Goal: Task Accomplishment & Management: Manage account settings

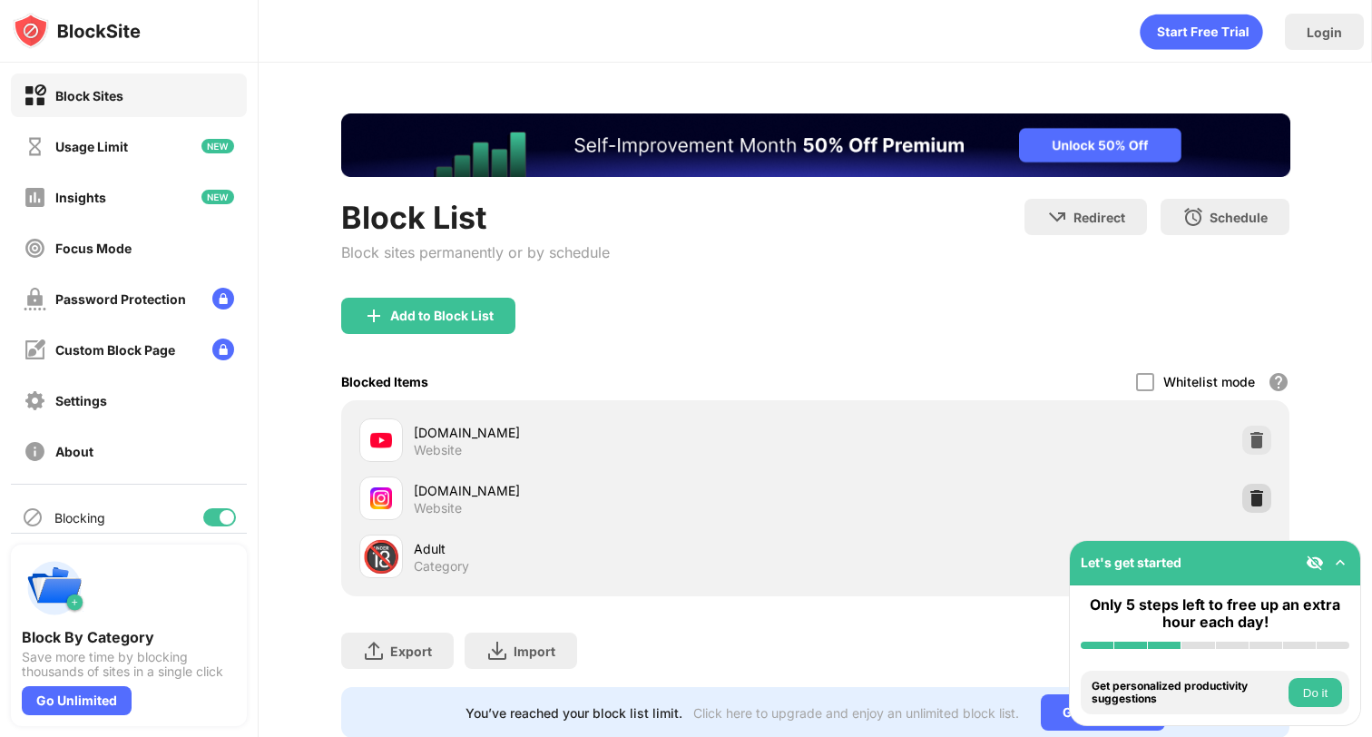
click at [1261, 502] on img at bounding box center [1257, 498] width 18 height 18
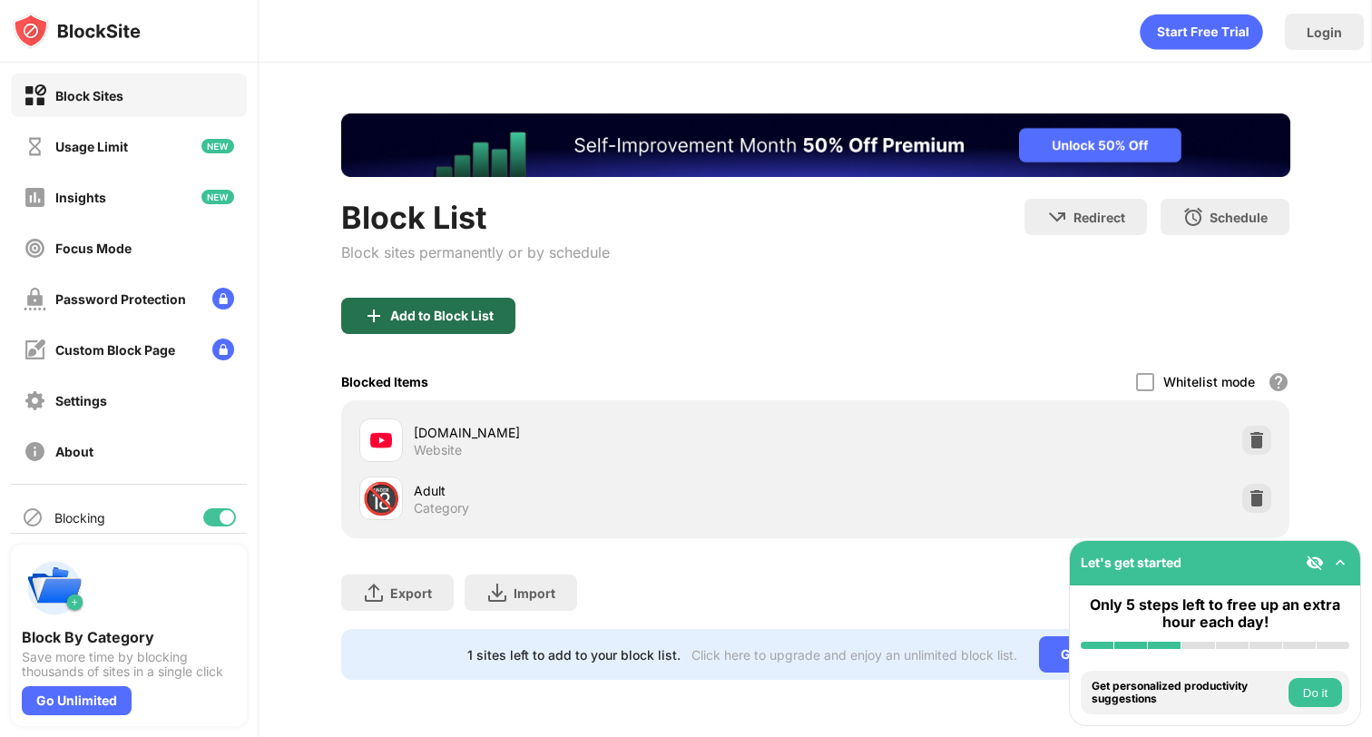
click at [471, 315] on div "Add to Block List" at bounding box center [441, 316] width 103 height 15
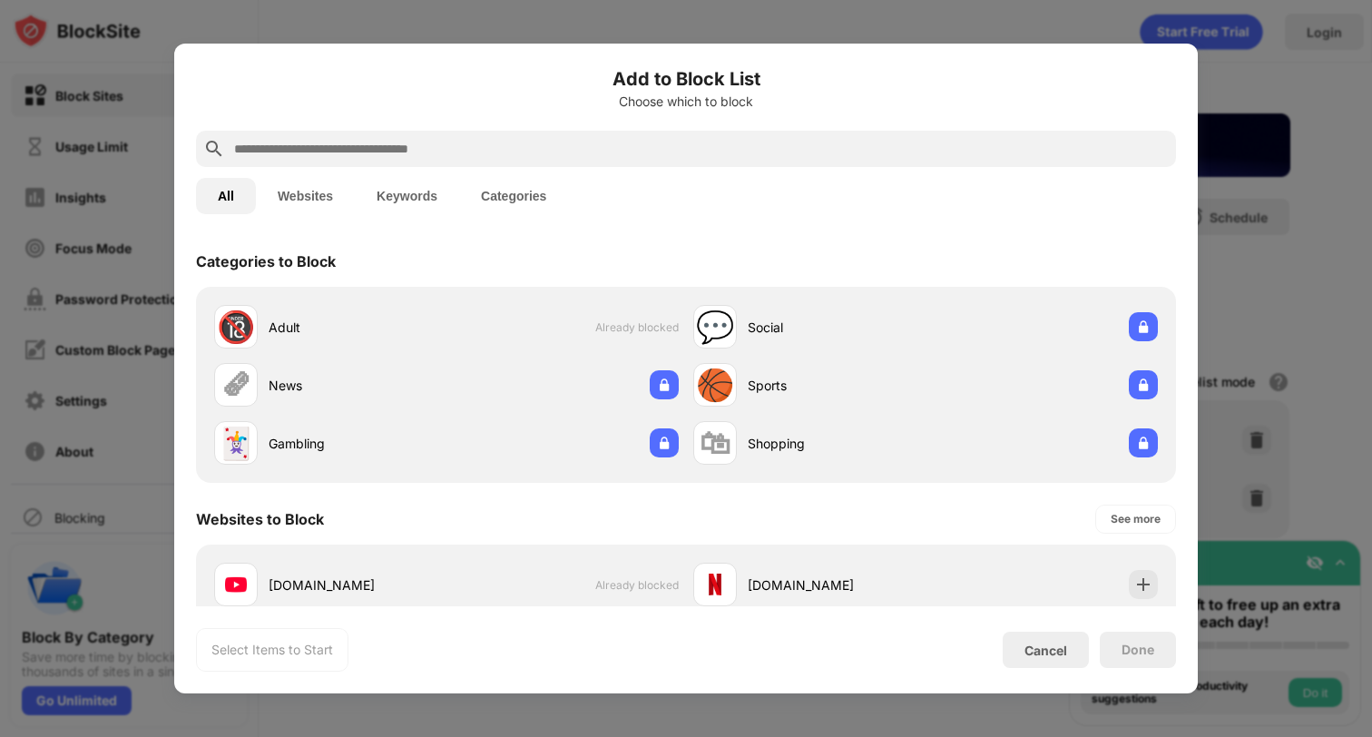
click at [751, 161] on div at bounding box center [686, 149] width 980 height 36
click at [744, 152] on input "text" at bounding box center [700, 149] width 936 height 22
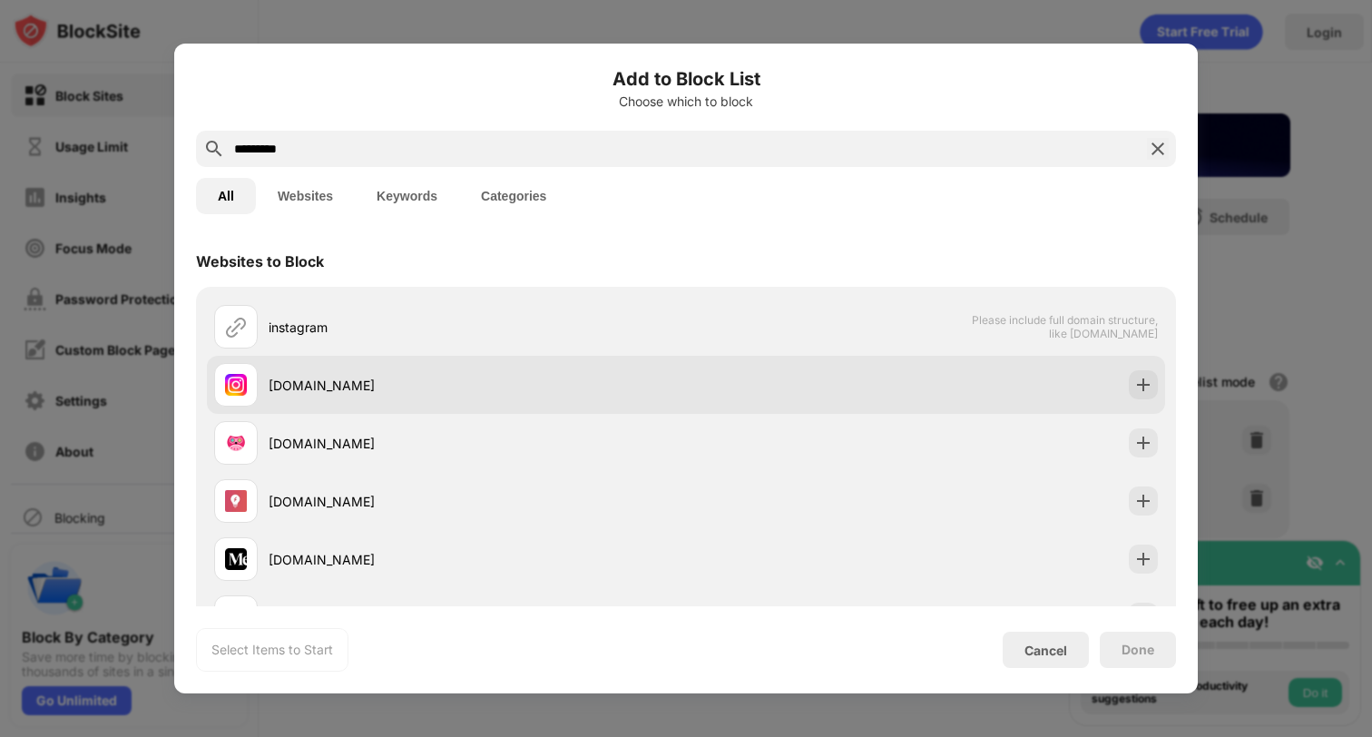
type input "*********"
click at [1146, 394] on div at bounding box center [1143, 384] width 29 height 29
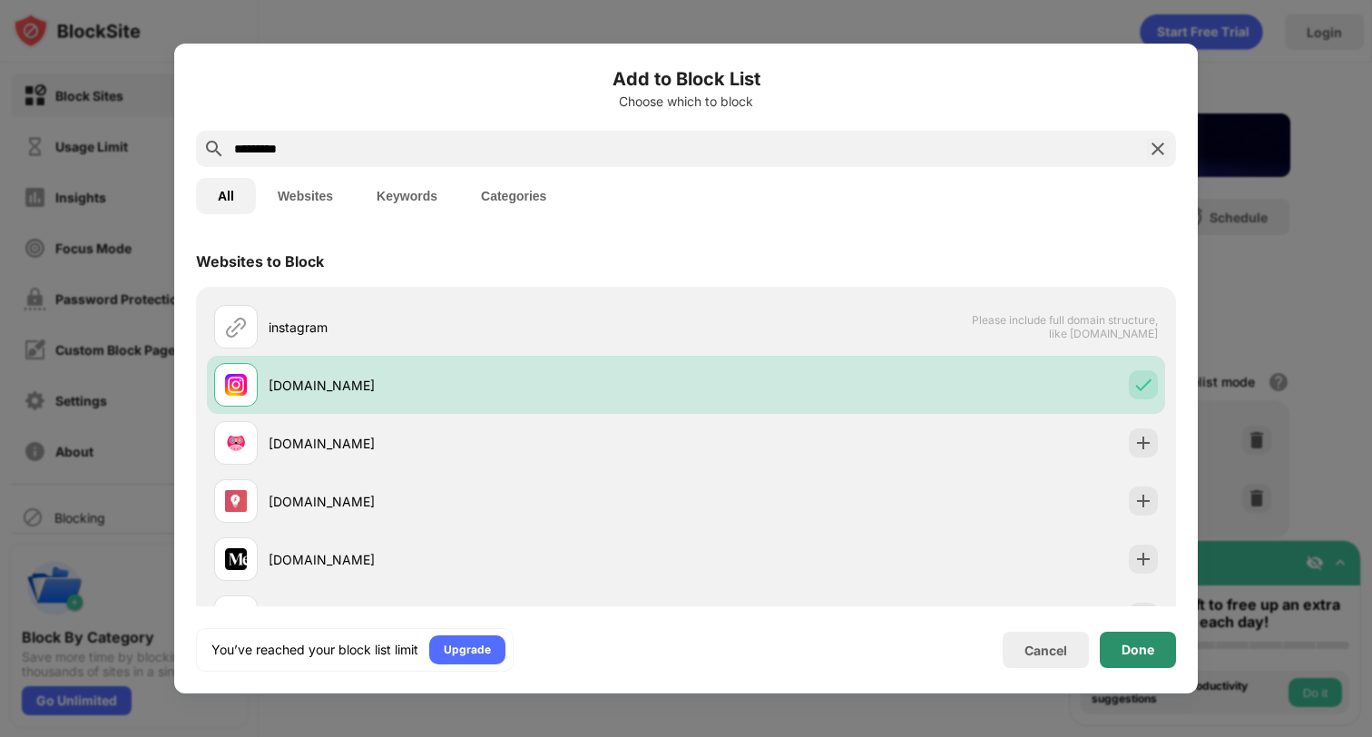
click at [1159, 648] on div "Done" at bounding box center [1138, 650] width 76 height 36
